Goal: Information Seeking & Learning: Compare options

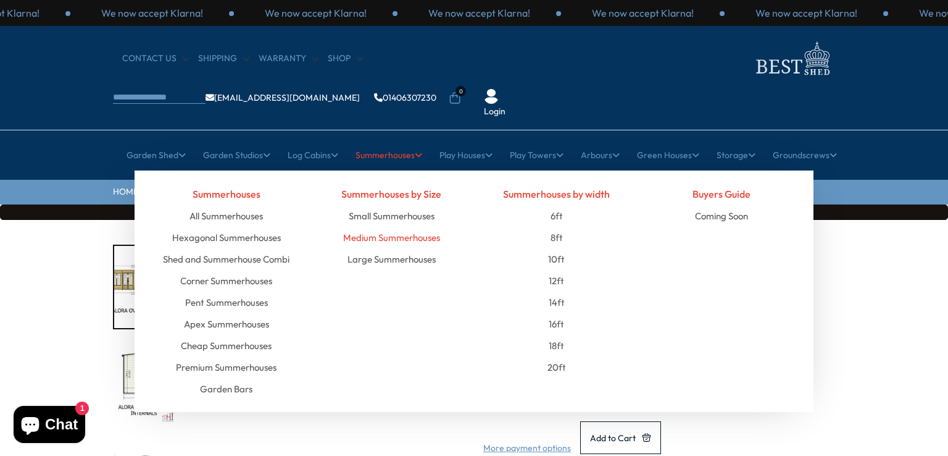
click at [403, 227] on link "Medium Summerhouses" at bounding box center [391, 238] width 97 height 22
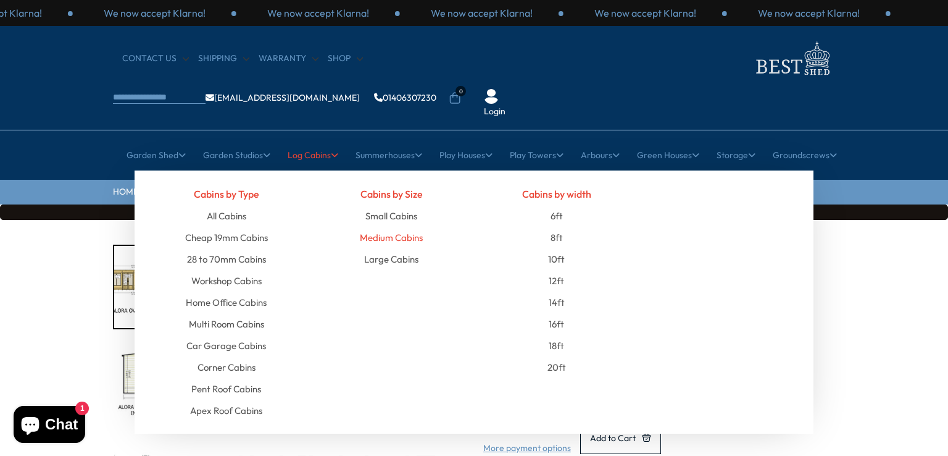
click at [382, 227] on link "Medium Cabins" at bounding box center [391, 238] width 63 height 22
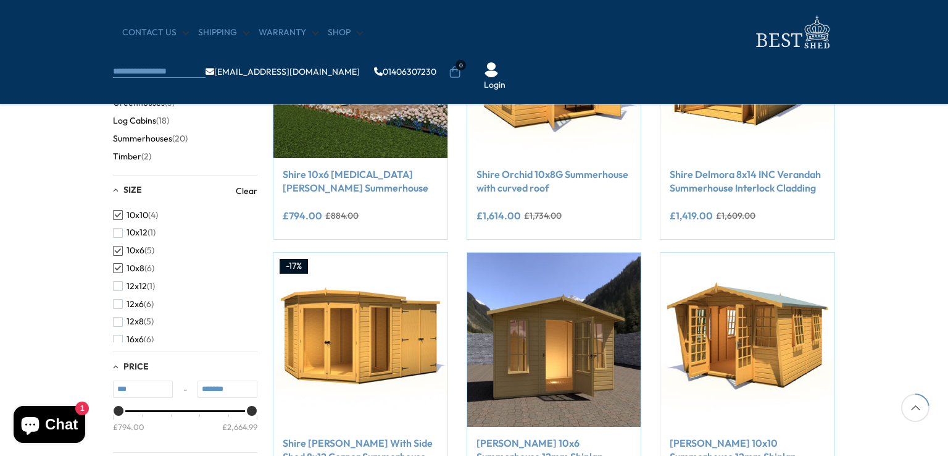
scroll to position [328, 0]
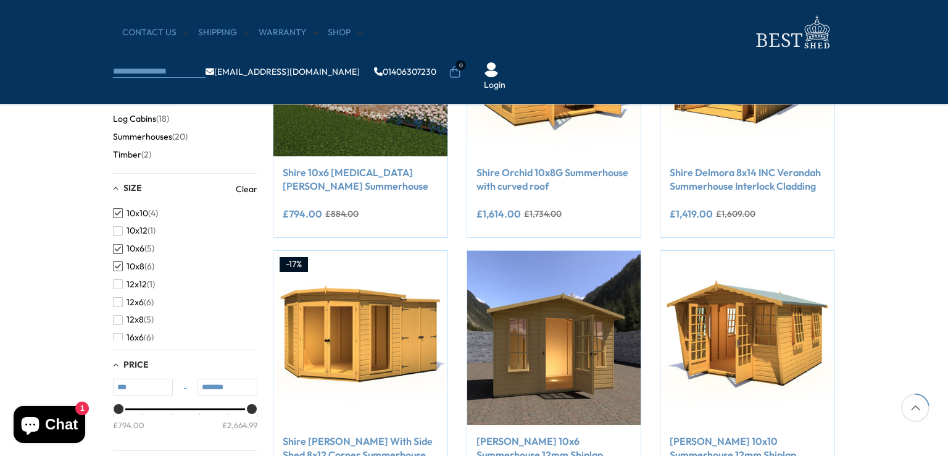
type input "*******"
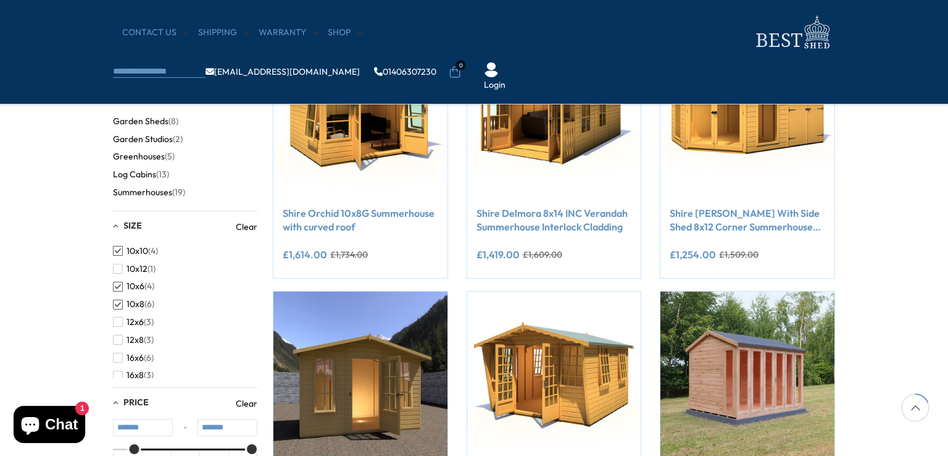
scroll to position [289, 0]
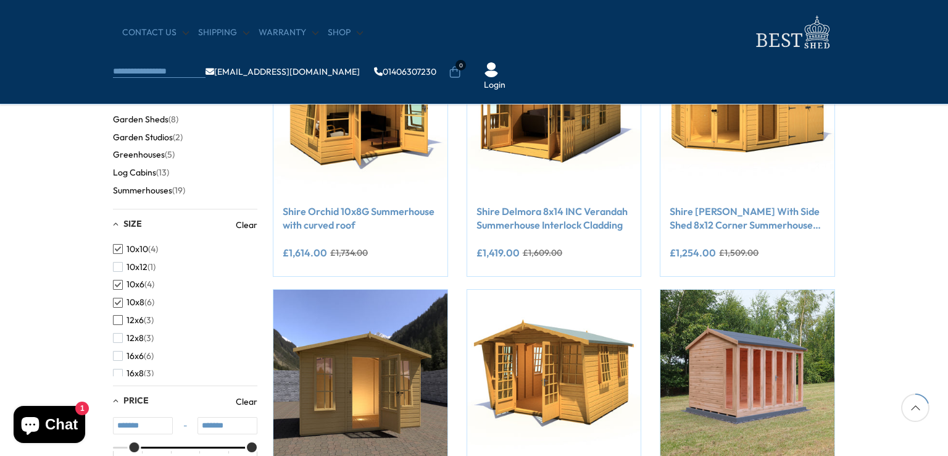
click at [117, 316] on span "button" at bounding box center [118, 320] width 10 height 10
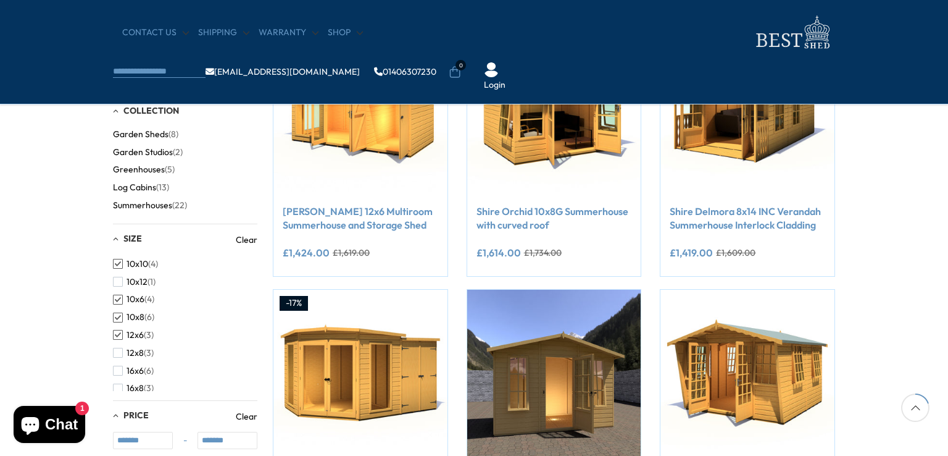
click at [115, 303] on span "button" at bounding box center [118, 300] width 10 height 10
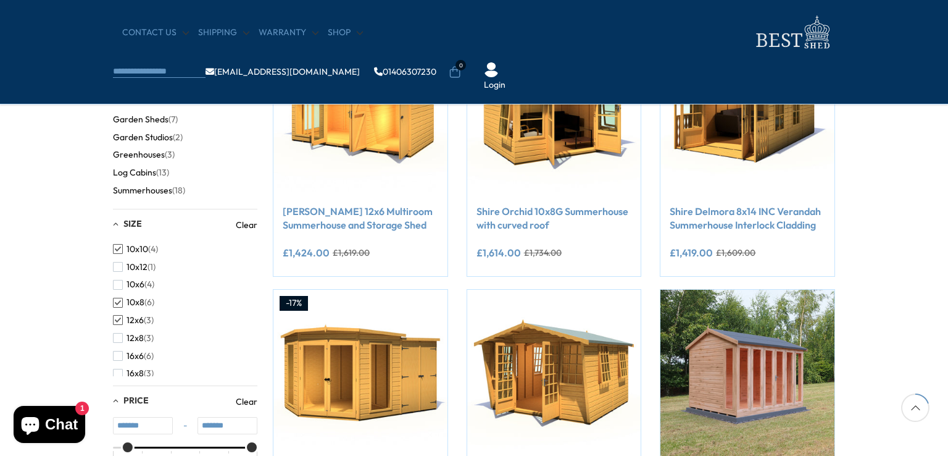
click at [116, 255] on button "10x10 (4)" at bounding box center [135, 249] width 45 height 18
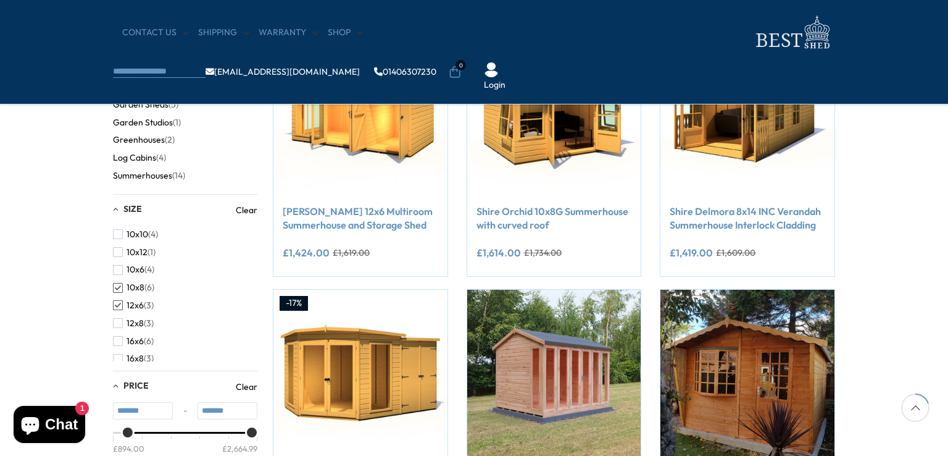
click at [115, 306] on span "button" at bounding box center [118, 305] width 10 height 10
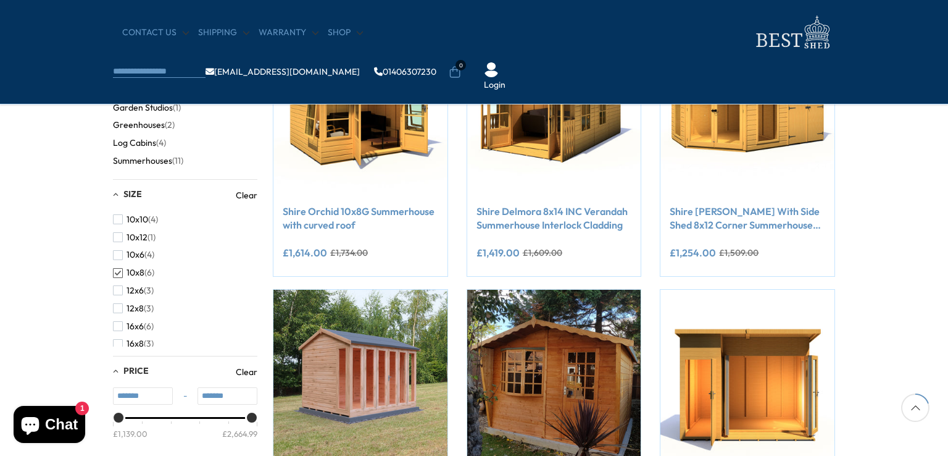
click at [117, 280] on button "10x8 (6)" at bounding box center [133, 273] width 41 height 18
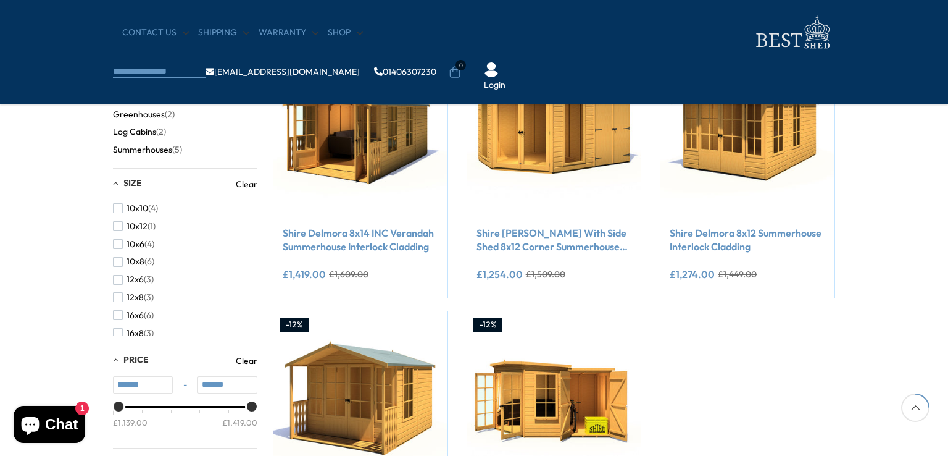
scroll to position [274, 0]
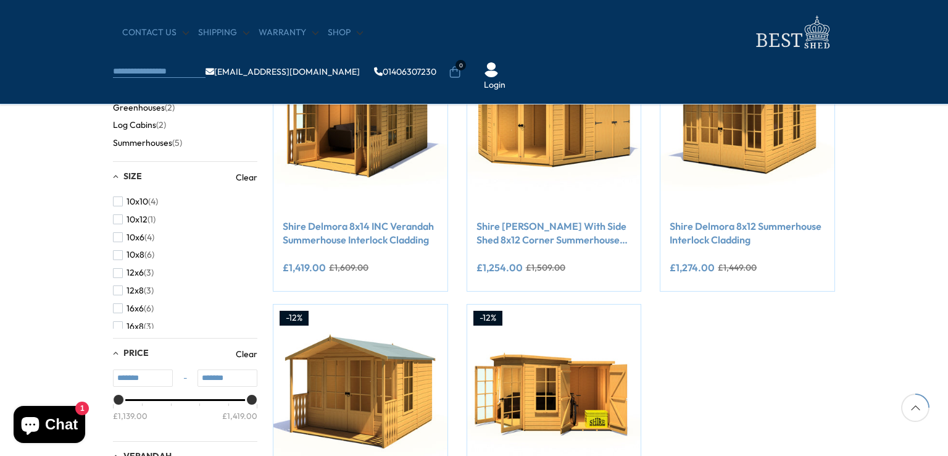
scroll to position [289, 0]
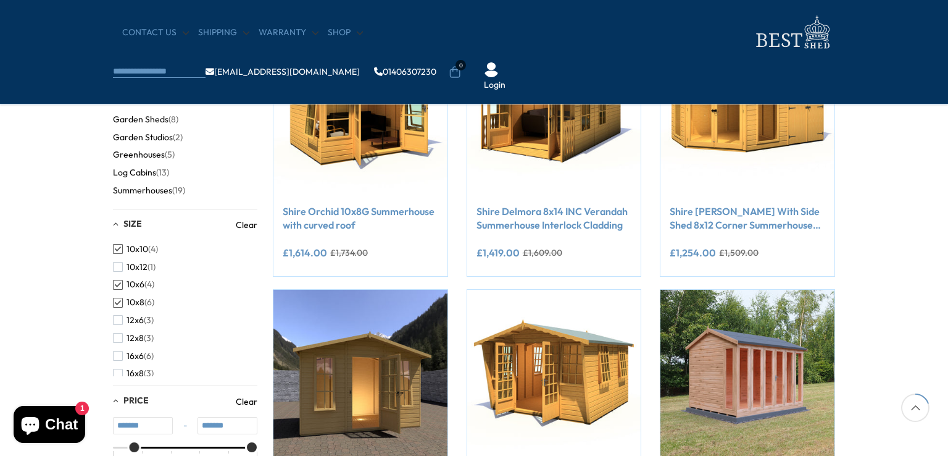
scroll to position [328, 0]
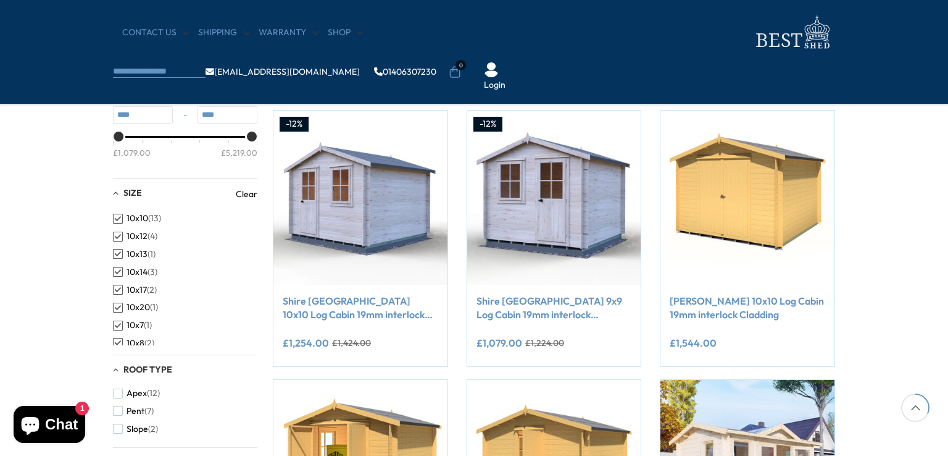
scroll to position [466, 0]
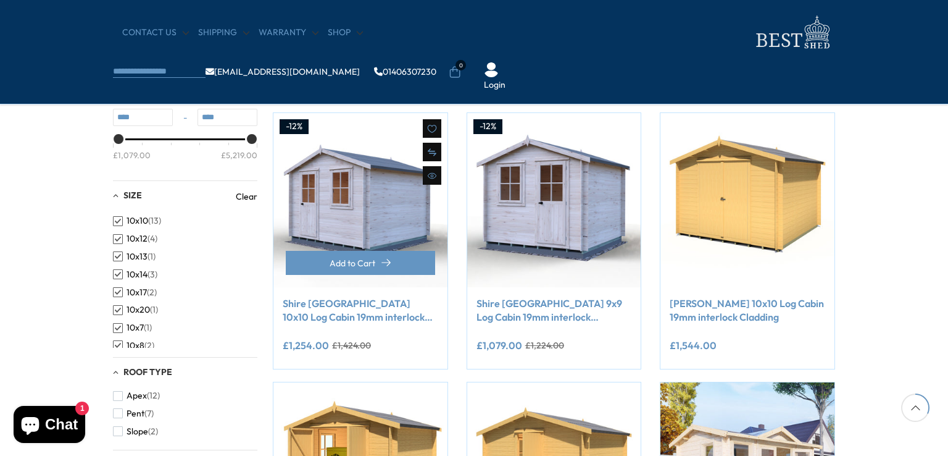
click at [373, 316] on link "Shire Avesbury 10x10 Log Cabin 19mm interlock Cladding" at bounding box center [361, 310] width 156 height 28
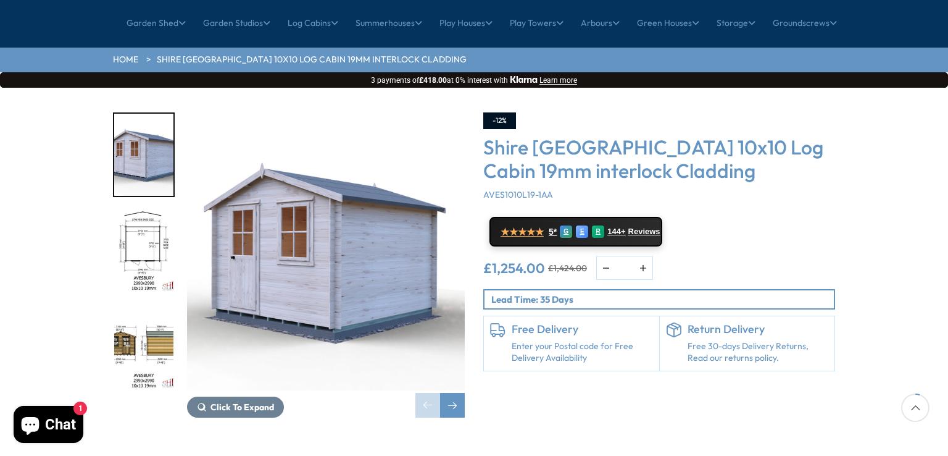
scroll to position [133, 0]
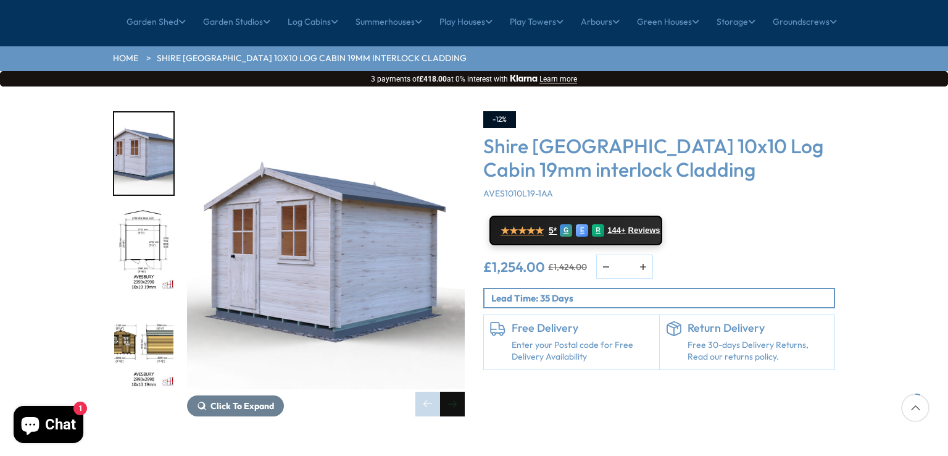
click at [452, 391] on div "Next slide" at bounding box center [452, 403] width 25 height 25
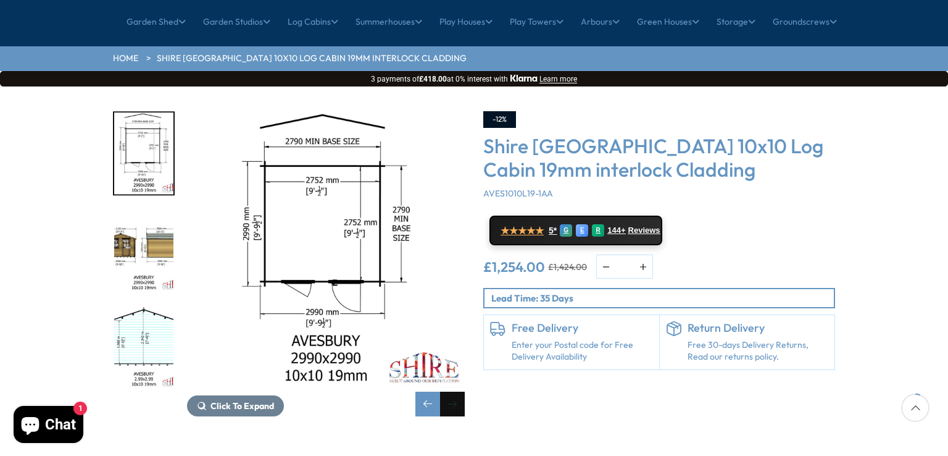
click at [452, 391] on div "Next slide" at bounding box center [452, 403] width 25 height 25
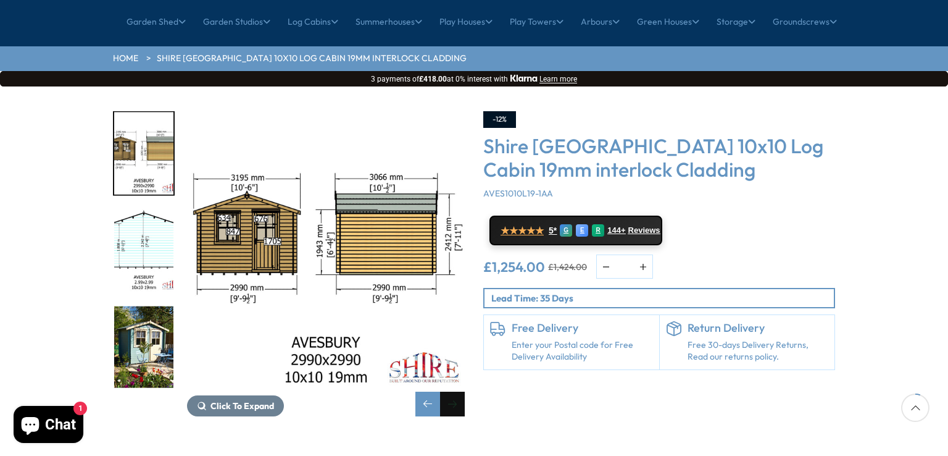
click at [452, 391] on div "Next slide" at bounding box center [452, 403] width 25 height 25
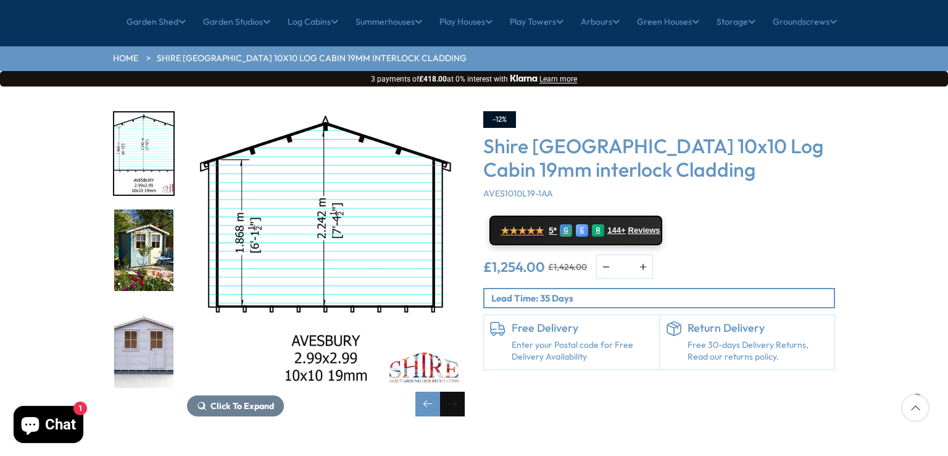
click at [452, 391] on div "Next slide" at bounding box center [452, 403] width 25 height 25
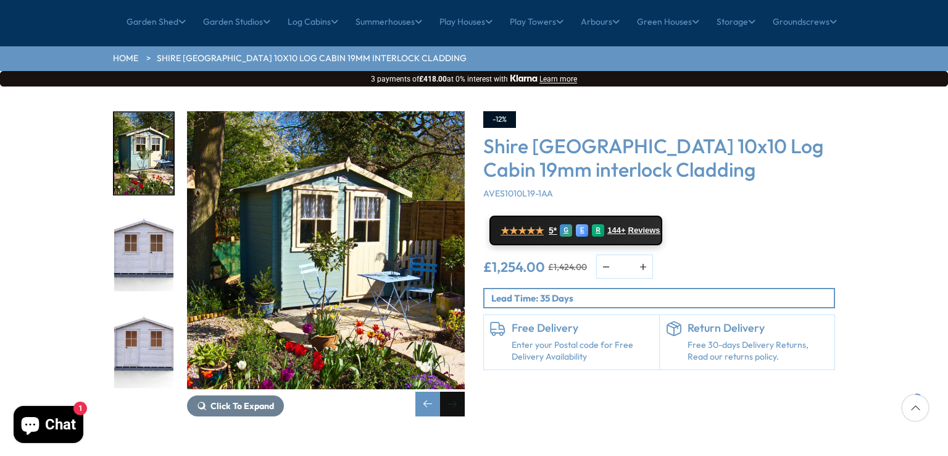
click at [452, 391] on div "Next slide" at bounding box center [452, 403] width 25 height 25
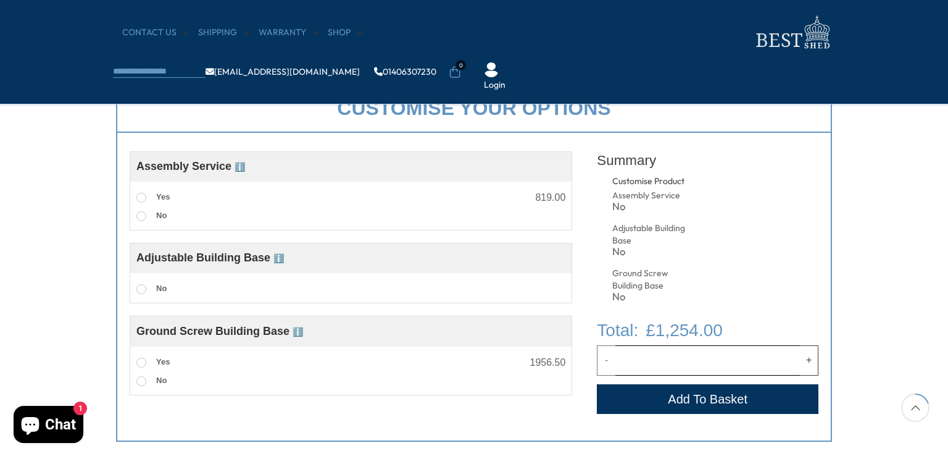
scroll to position [446, 0]
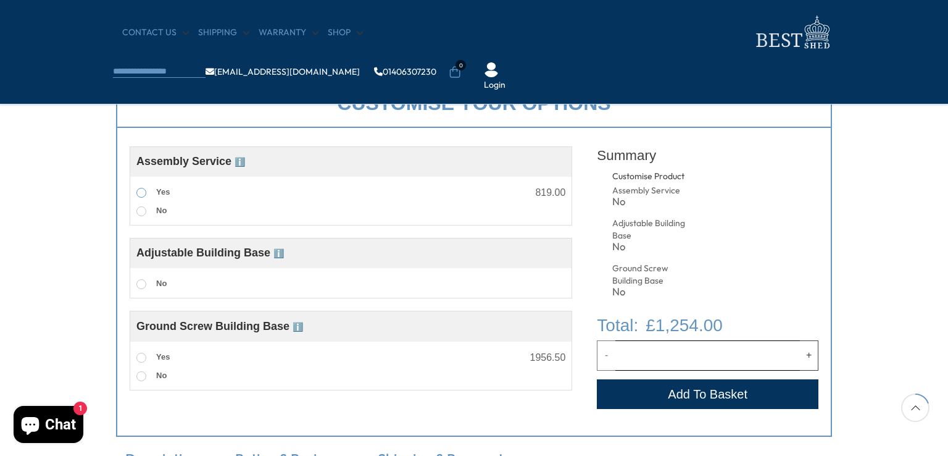
click at [143, 192] on span at bounding box center [141, 193] width 10 height 10
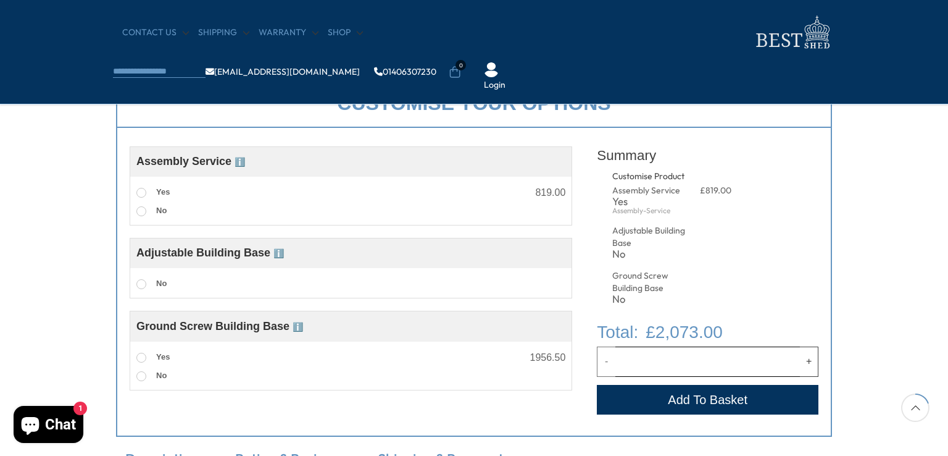
click at [143, 192] on span at bounding box center [141, 193] width 10 height 10
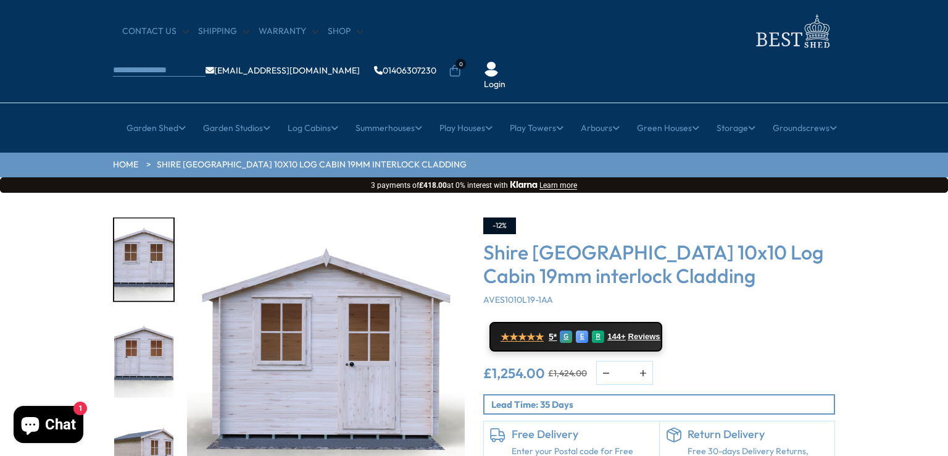
scroll to position [0, 0]
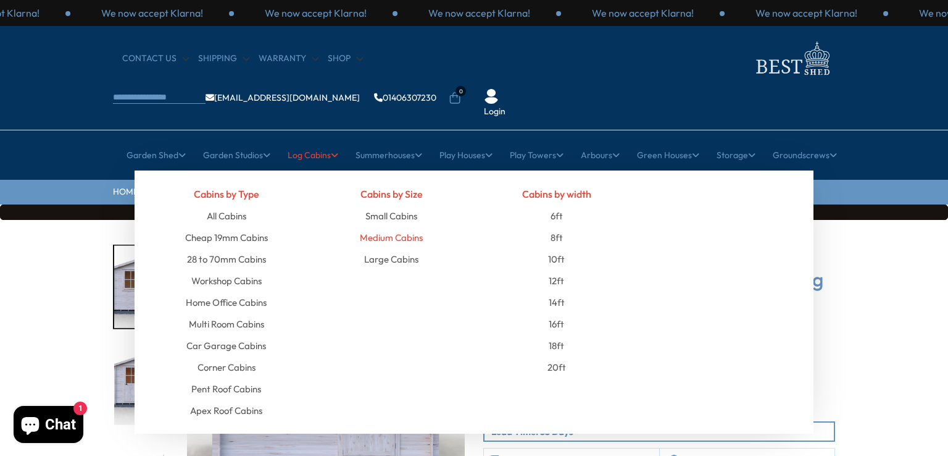
click at [402, 227] on link "Medium Cabins" at bounding box center [391, 238] width 63 height 22
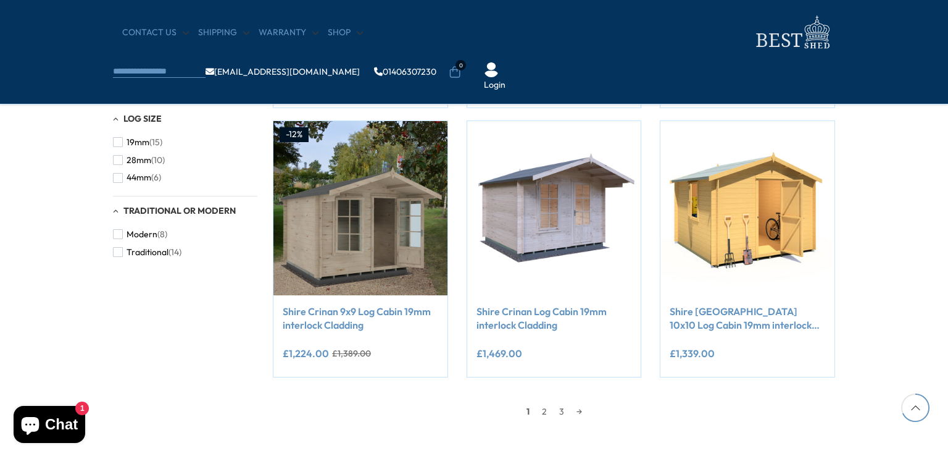
scroll to position [995, 0]
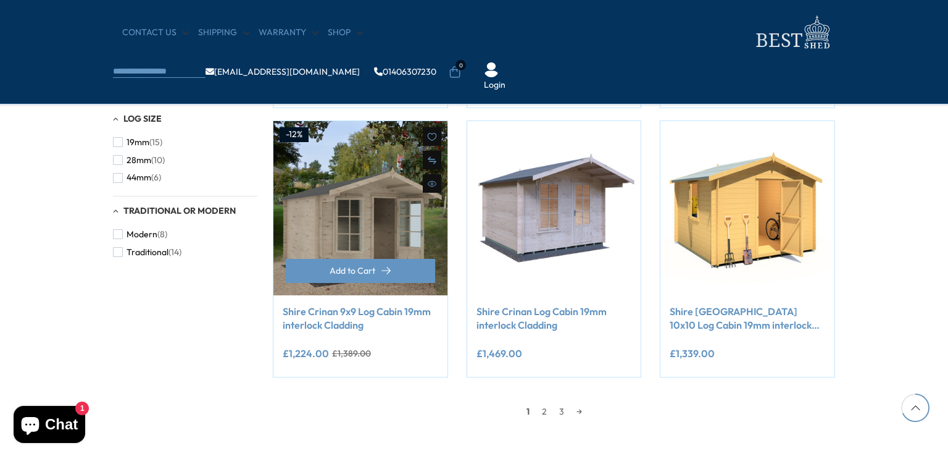
click at [393, 310] on link "Shire Crinan 9x9 Log Cabin 19mm interlock Cladding" at bounding box center [361, 318] width 156 height 28
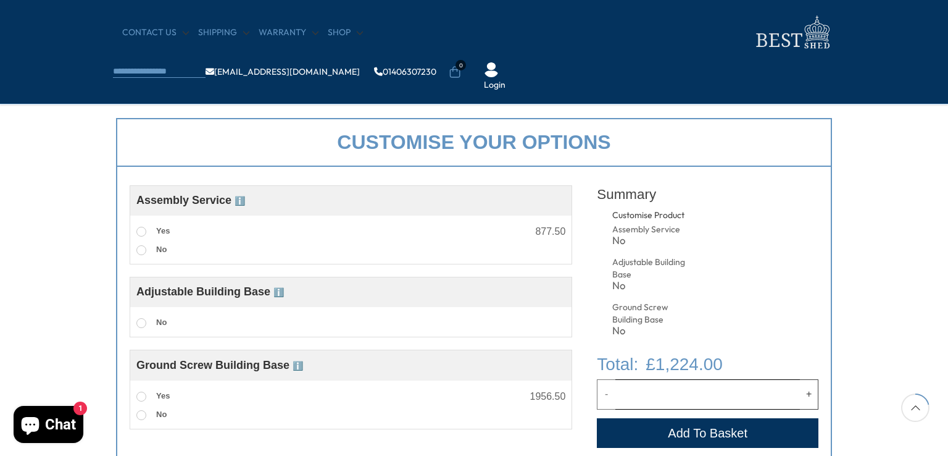
scroll to position [409, 0]
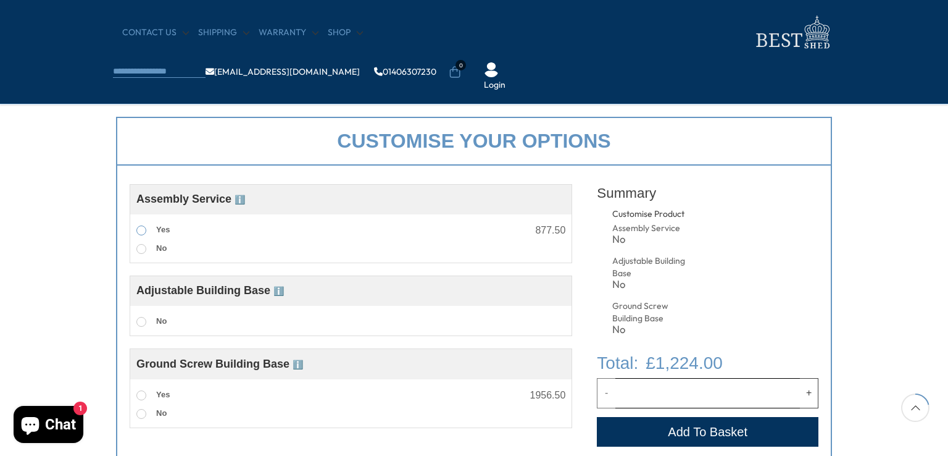
click at [140, 233] on span at bounding box center [141, 230] width 10 height 10
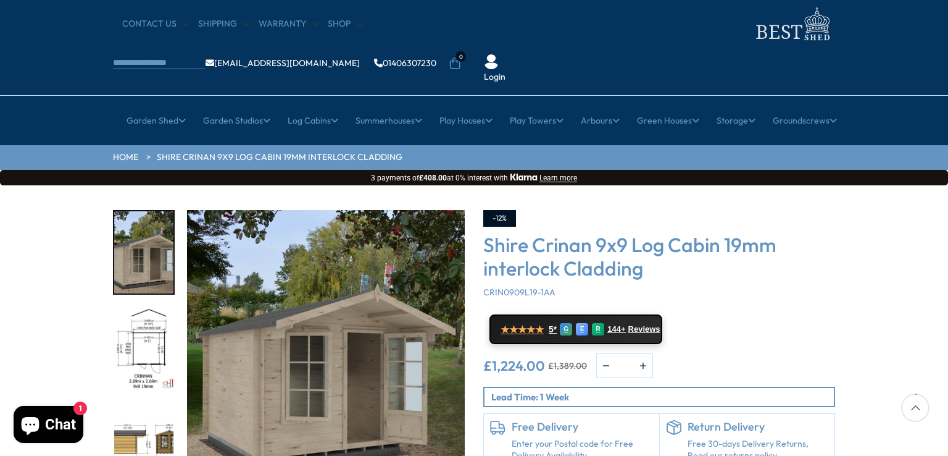
scroll to position [32, 0]
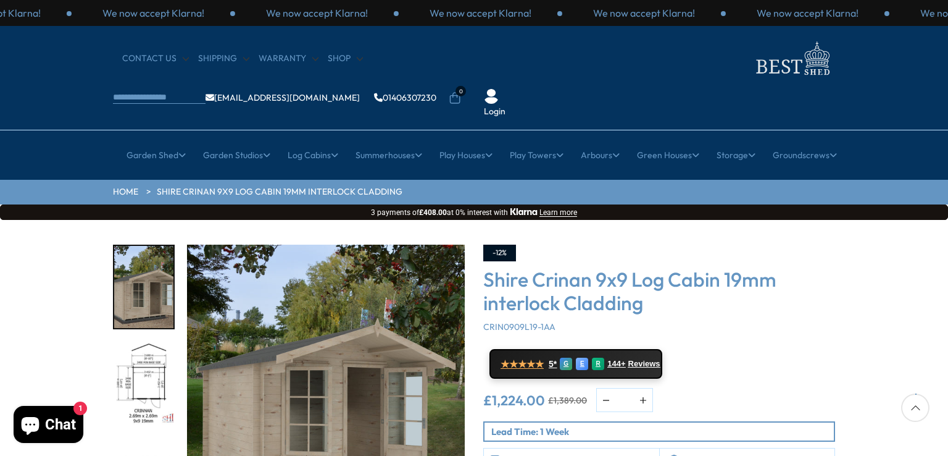
scroll to position [32, 0]
